Goal: Task Accomplishment & Management: Manage account settings

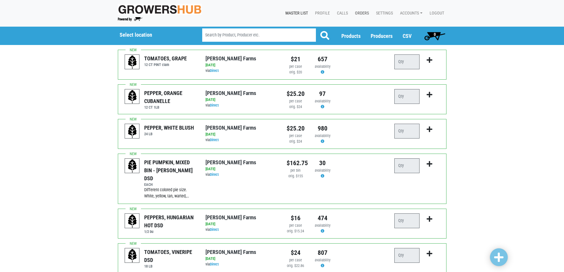
click at [360, 13] on link "Orders" at bounding box center [360, 13] width 21 height 11
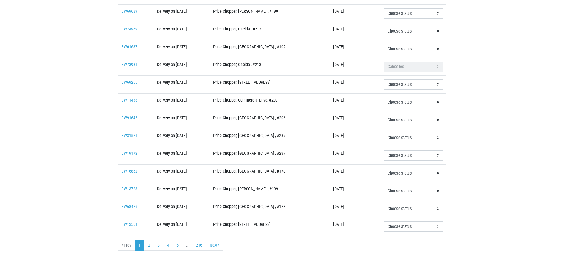
scroll to position [136, 0]
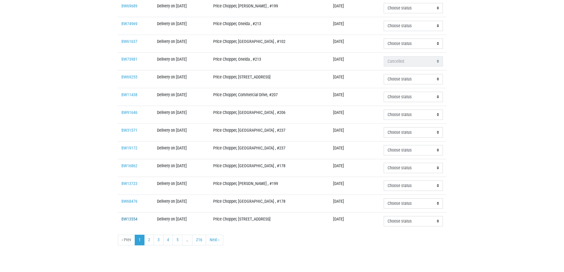
click at [122, 219] on link "BW13554" at bounding box center [129, 219] width 16 height 5
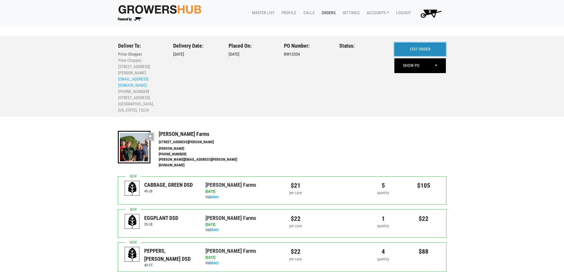
click at [411, 50] on link "EDIT ORDER" at bounding box center [420, 50] width 52 height 14
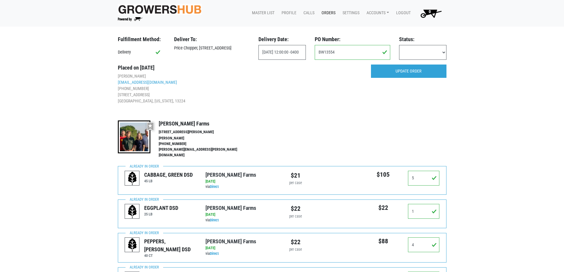
click at [327, 15] on link "Orders" at bounding box center [327, 12] width 21 height 11
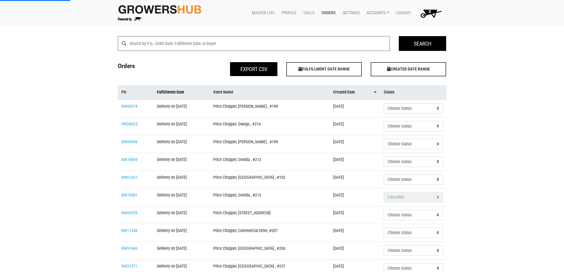
click at [178, 93] on span "Fulfillment Date" at bounding box center [170, 92] width 27 height 7
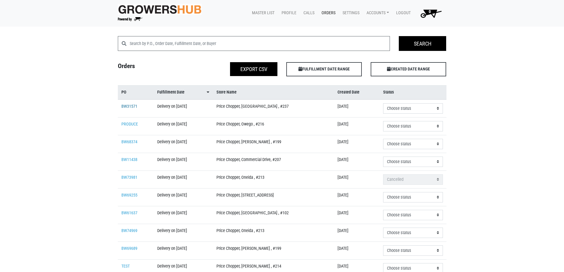
click at [123, 106] on link "BW31571" at bounding box center [129, 106] width 16 height 5
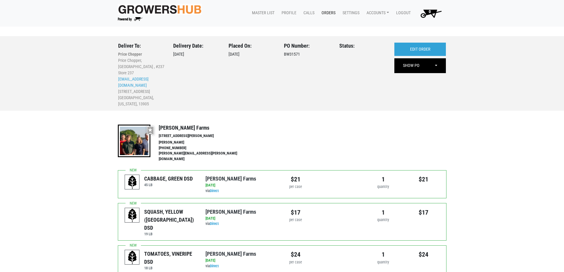
click at [430, 41] on div "Deliver To: Price Chopper Price Chopper, [GEOGRAPHIC_DATA] , #237 Store 237 [EM…" at bounding box center [282, 73] width 338 height 75
click at [430, 44] on link "EDIT ORDER" at bounding box center [420, 50] width 52 height 14
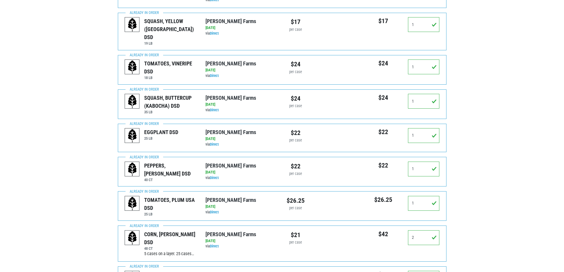
scroll to position [237, 0]
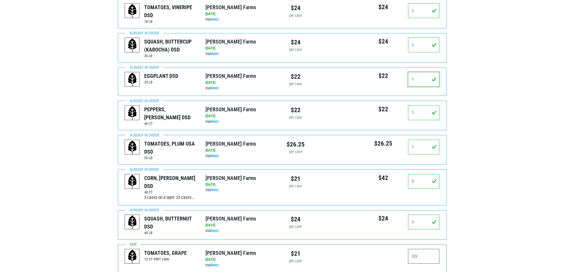
click at [423, 72] on input "1" at bounding box center [424, 79] width 32 height 15
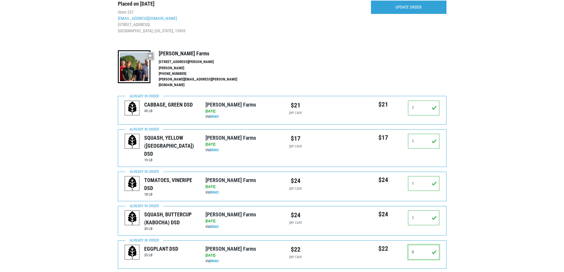
scroll to position [0, 0]
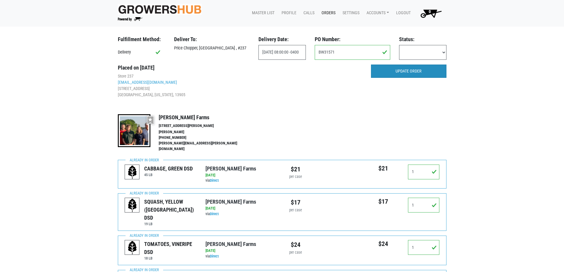
type input "0"
click at [394, 69] on input "UPDATE ORDER" at bounding box center [408, 72] width 75 height 14
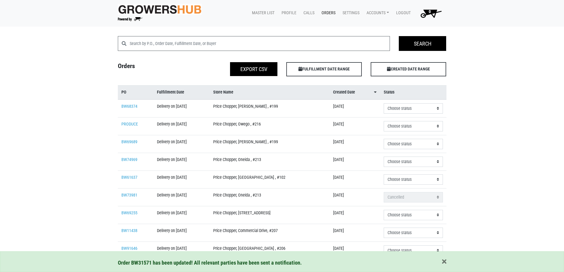
click at [330, 13] on link "Orders" at bounding box center [327, 12] width 21 height 11
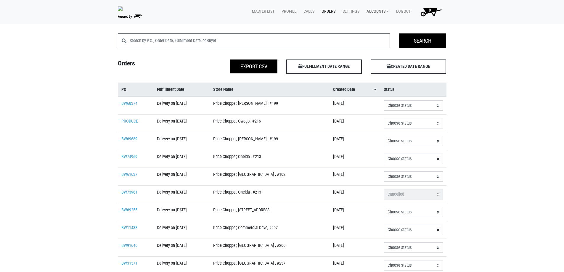
click at [380, 13] on link "Accounts" at bounding box center [377, 11] width 30 height 11
click at [383, 26] on link "Karin Reeves (Tops Markets Growers Hub)" at bounding box center [412, 25] width 100 height 9
